Goal: Leave review/rating: Leave review/rating

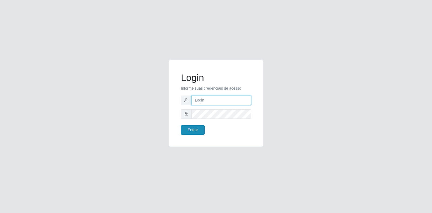
type input "[EMAIL_ADDRESS][DOMAIN_NAME]"
click at [193, 131] on button "Entrar" at bounding box center [193, 129] width 24 height 9
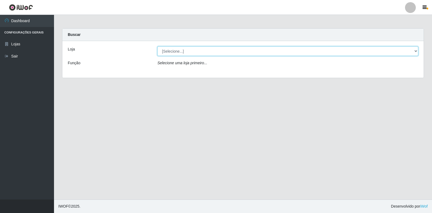
click at [193, 52] on select "[Selecione...] Atacado Vem - Loja 30 Laranjeiras Velha" at bounding box center [287, 50] width 261 height 9
select select "495"
click at [157, 46] on select "[Selecione...] Atacado Vem - Loja 30 Laranjeiras Velha" at bounding box center [287, 50] width 261 height 9
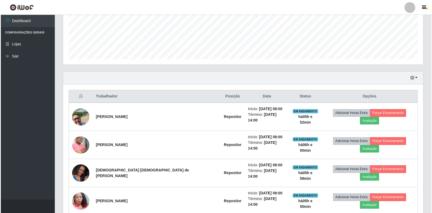
scroll to position [162, 0]
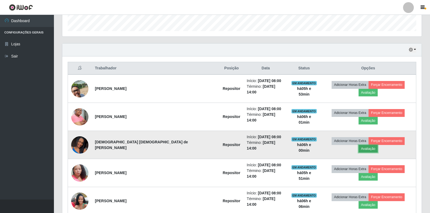
click at [378, 145] on button "Avaliação" at bounding box center [368, 149] width 19 height 8
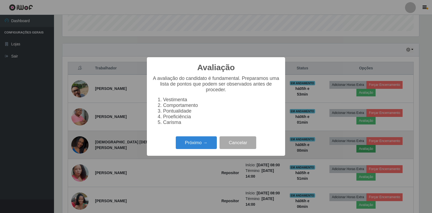
scroll to position [112, 356]
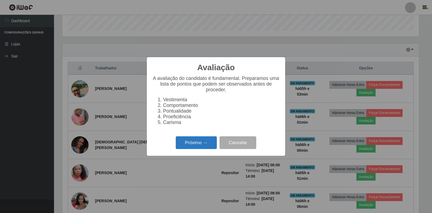
click at [201, 142] on button "Próximo →" at bounding box center [196, 142] width 41 height 13
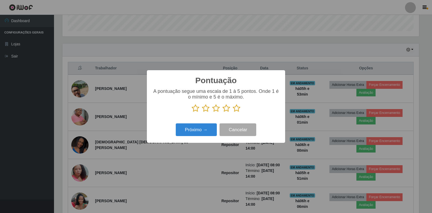
scroll to position [269616, 269371]
click at [240, 108] on icon at bounding box center [237, 108] width 8 height 8
click at [233, 112] on input "radio" at bounding box center [233, 112] width 0 height 0
click at [202, 133] on button "Próximo →" at bounding box center [196, 129] width 41 height 13
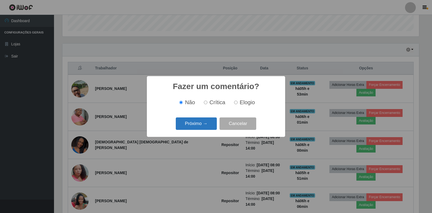
click at [198, 127] on button "Próximo →" at bounding box center [196, 123] width 41 height 13
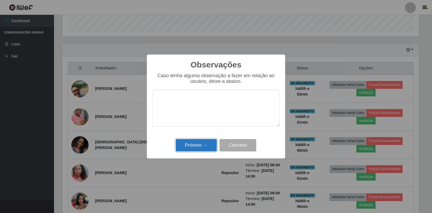
click at [200, 144] on button "Próximo →" at bounding box center [196, 145] width 41 height 13
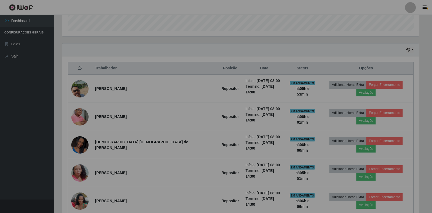
scroll to position [112, 360]
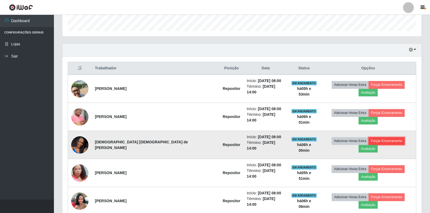
click at [370, 137] on button "Forçar Encerramento" at bounding box center [387, 141] width 36 height 8
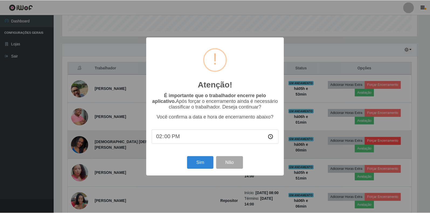
scroll to position [112, 356]
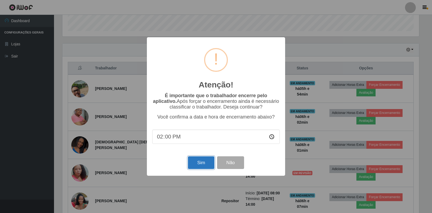
click at [197, 162] on button "Sim" at bounding box center [201, 162] width 26 height 13
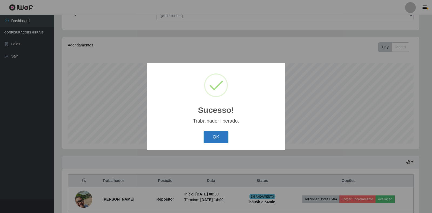
click at [215, 139] on button "OK" at bounding box center [215, 137] width 25 height 13
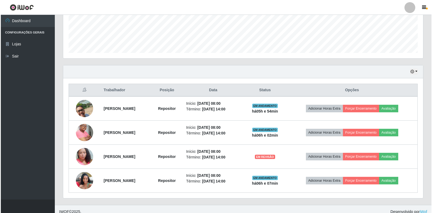
scroll to position [145, 0]
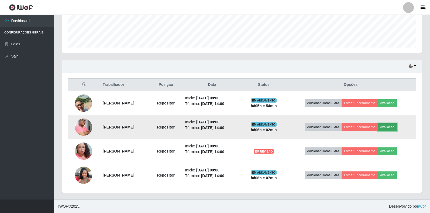
click at [395, 128] on button "Avaliação" at bounding box center [387, 127] width 19 height 8
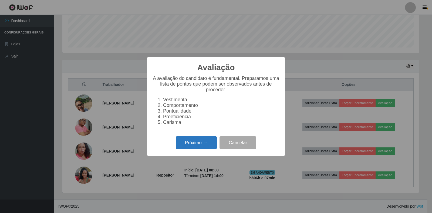
click at [203, 144] on button "Próximo →" at bounding box center [196, 142] width 41 height 13
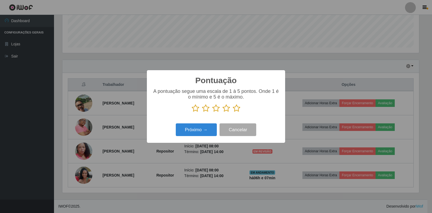
click at [237, 109] on icon at bounding box center [237, 108] width 8 height 8
click at [233, 112] on input "radio" at bounding box center [233, 112] width 0 height 0
click at [197, 128] on button "Próximo →" at bounding box center [196, 129] width 41 height 13
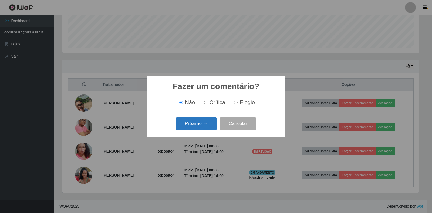
click at [199, 124] on button "Próximo →" at bounding box center [196, 123] width 41 height 13
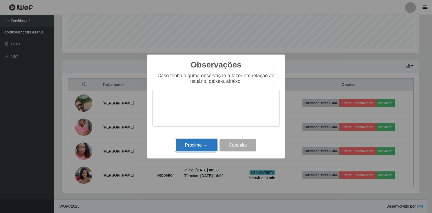
click at [199, 147] on button "Próximo →" at bounding box center [196, 145] width 41 height 13
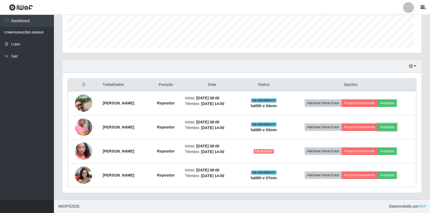
scroll to position [112, 360]
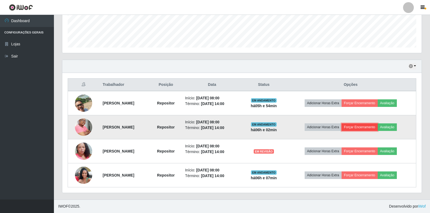
click at [361, 128] on button "Forçar Encerramento" at bounding box center [360, 127] width 36 height 8
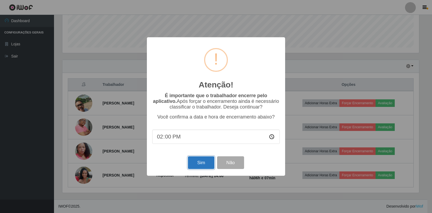
click at [204, 162] on button "Sim" at bounding box center [201, 162] width 26 height 13
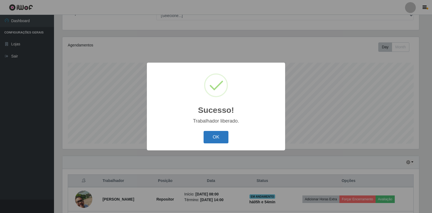
click at [213, 141] on button "OK" at bounding box center [215, 137] width 25 height 13
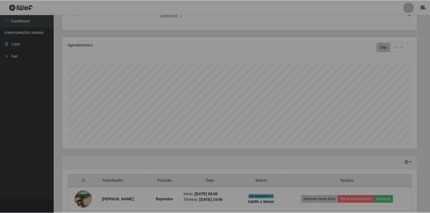
scroll to position [0, 0]
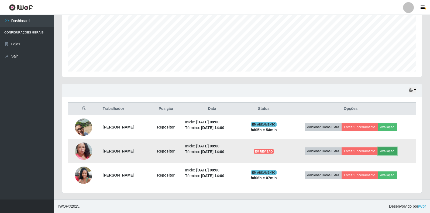
click at [397, 151] on button "Avaliação" at bounding box center [387, 151] width 19 height 8
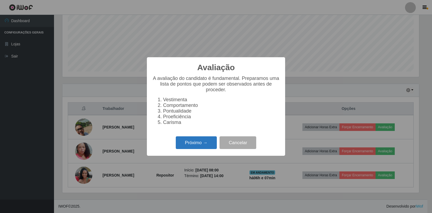
click at [184, 144] on button "Próximo →" at bounding box center [196, 142] width 41 height 13
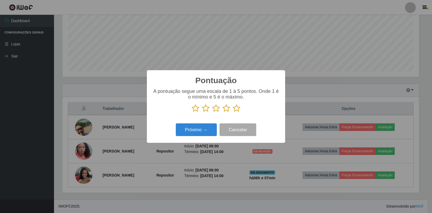
click at [237, 111] on icon at bounding box center [237, 108] width 8 height 8
click at [233, 112] on input "radio" at bounding box center [233, 112] width 0 height 0
click at [210, 129] on button "Próximo →" at bounding box center [196, 129] width 41 height 13
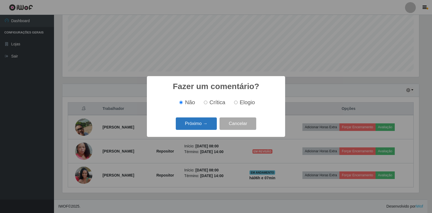
click at [207, 124] on button "Próximo →" at bounding box center [196, 123] width 41 height 13
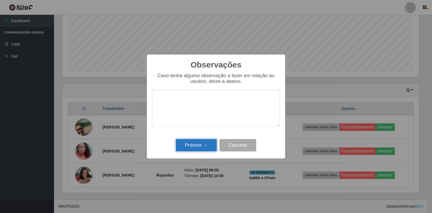
click at [197, 144] on button "Próximo →" at bounding box center [196, 145] width 41 height 13
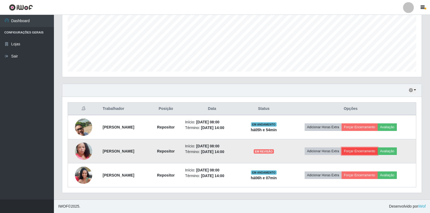
click at [378, 150] on button "Forçar Encerramento" at bounding box center [360, 151] width 36 height 8
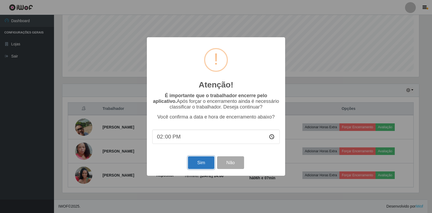
click at [205, 163] on button "Sim" at bounding box center [201, 162] width 26 height 13
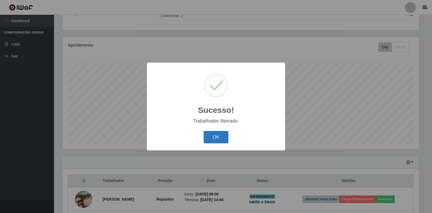
click at [217, 135] on button "OK" at bounding box center [215, 137] width 25 height 13
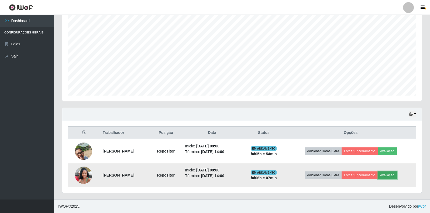
click at [394, 175] on button "Avaliação" at bounding box center [387, 175] width 19 height 8
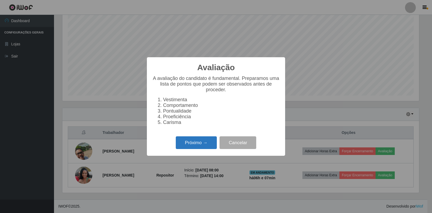
click at [193, 145] on button "Próximo →" at bounding box center [196, 142] width 41 height 13
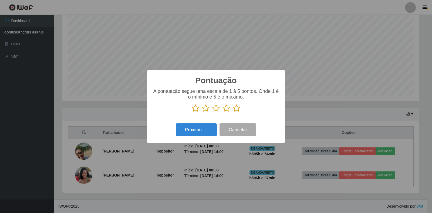
click at [235, 109] on icon at bounding box center [237, 108] width 8 height 8
click at [233, 112] on input "radio" at bounding box center [233, 112] width 0 height 0
click at [207, 126] on button "Próximo →" at bounding box center [196, 129] width 41 height 13
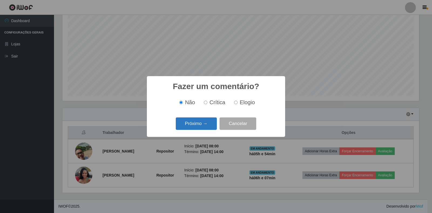
click at [195, 125] on button "Próximo →" at bounding box center [196, 123] width 41 height 13
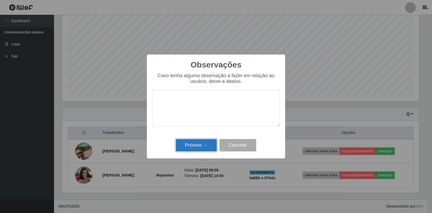
click at [196, 143] on button "Próximo →" at bounding box center [196, 145] width 41 height 13
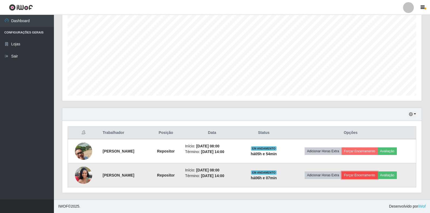
click at [359, 176] on button "Forçar Encerramento" at bounding box center [360, 175] width 36 height 8
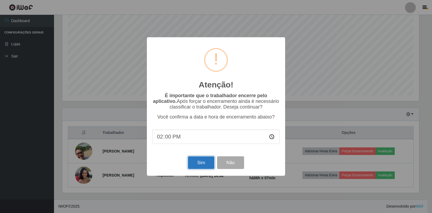
click at [196, 159] on button "Sim" at bounding box center [201, 162] width 26 height 13
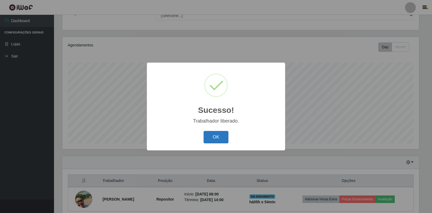
click at [213, 139] on button "OK" at bounding box center [215, 137] width 25 height 13
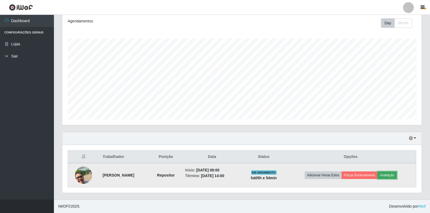
click at [394, 175] on button "Avaliação" at bounding box center [387, 175] width 19 height 8
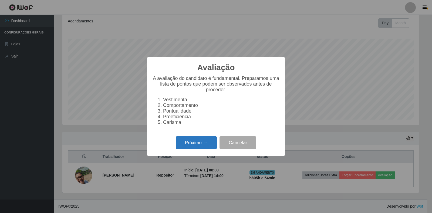
click at [192, 146] on button "Próximo →" at bounding box center [196, 142] width 41 height 13
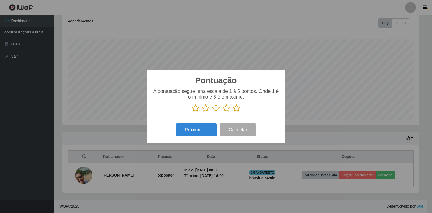
click at [235, 111] on icon at bounding box center [237, 108] width 8 height 8
click at [233, 112] on input "radio" at bounding box center [233, 112] width 0 height 0
click at [192, 131] on button "Próximo →" at bounding box center [196, 129] width 41 height 13
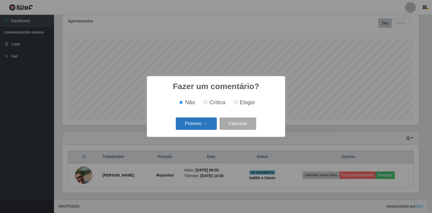
click at [195, 122] on button "Próximo →" at bounding box center [196, 123] width 41 height 13
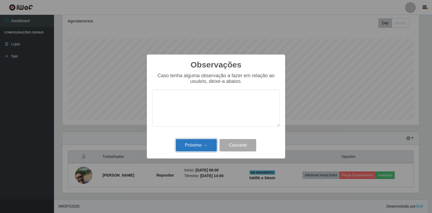
click at [198, 142] on button "Próximo →" at bounding box center [196, 145] width 41 height 13
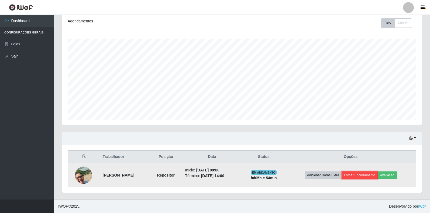
click at [370, 177] on button "Forçar Encerramento" at bounding box center [360, 175] width 36 height 8
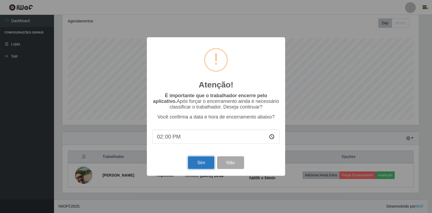
click at [195, 164] on button "Sim" at bounding box center [201, 162] width 26 height 13
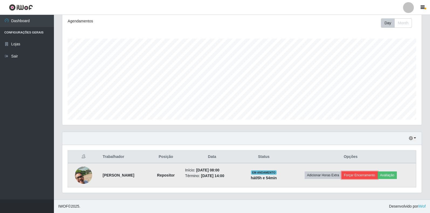
click at [361, 176] on button "Forçar Encerramento" at bounding box center [360, 175] width 36 height 8
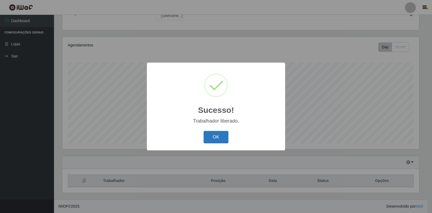
click at [213, 138] on button "OK" at bounding box center [215, 137] width 25 height 13
